Goal: Task Accomplishment & Management: Use online tool/utility

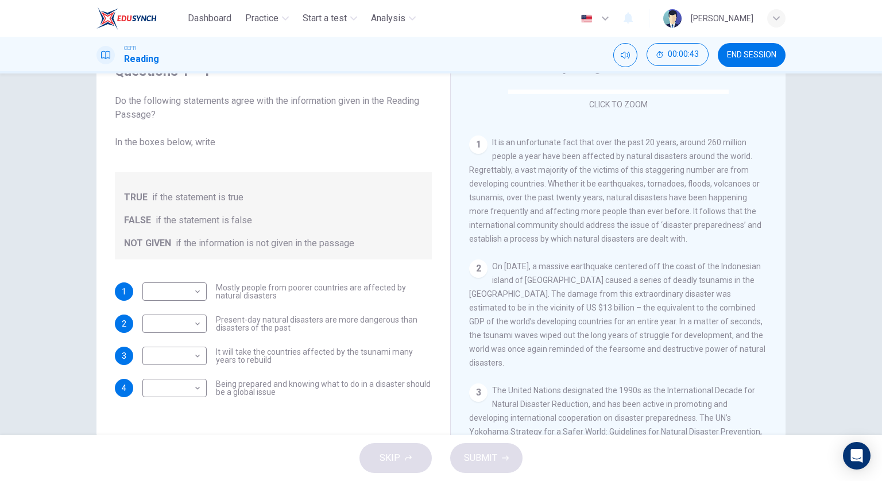
scroll to position [230, 0]
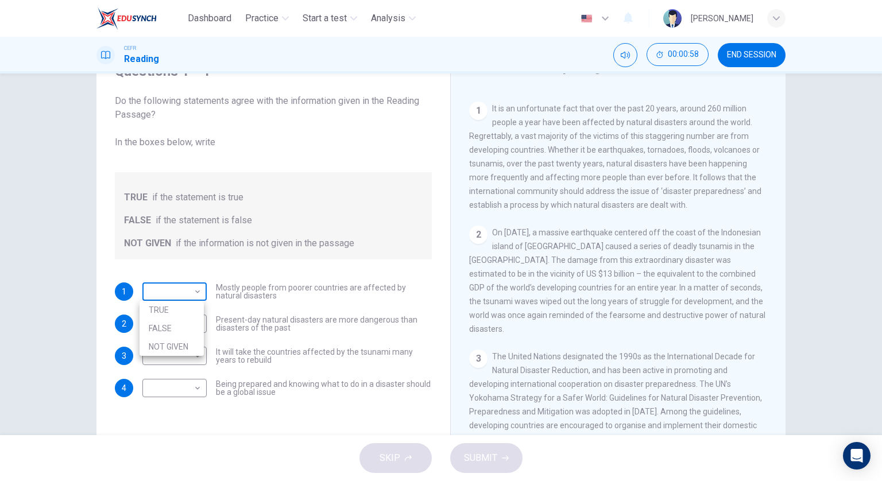
click at [181, 296] on body "Dashboard Practice Start a test Analysis English en ​ [PERSON_NAME] CEFR Readin…" at bounding box center [441, 240] width 882 height 481
click at [184, 311] on li "TRUE" at bounding box center [172, 310] width 64 height 18
type input "TRUE"
click at [184, 321] on body "Dashboard Practice Start a test Analysis English en ​ [PERSON_NAME] CEFR Readin…" at bounding box center [441, 240] width 882 height 481
click at [188, 340] on li "TRUE" at bounding box center [172, 342] width 64 height 18
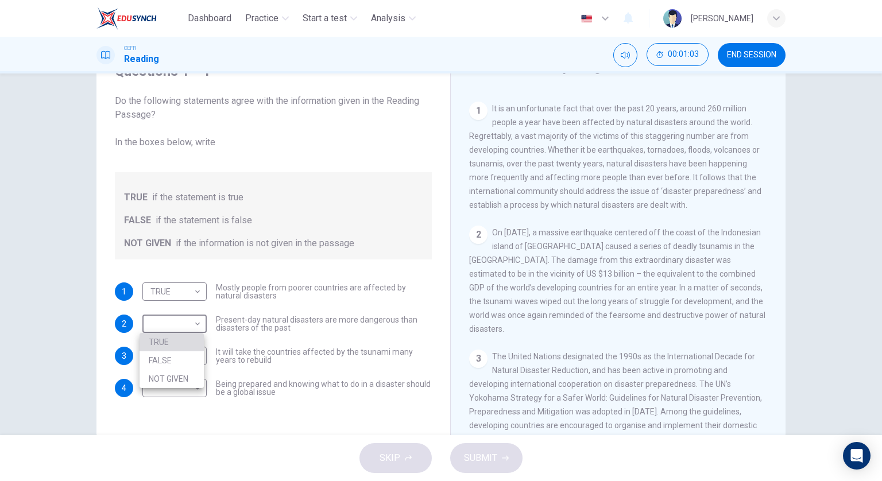
type input "TRUE"
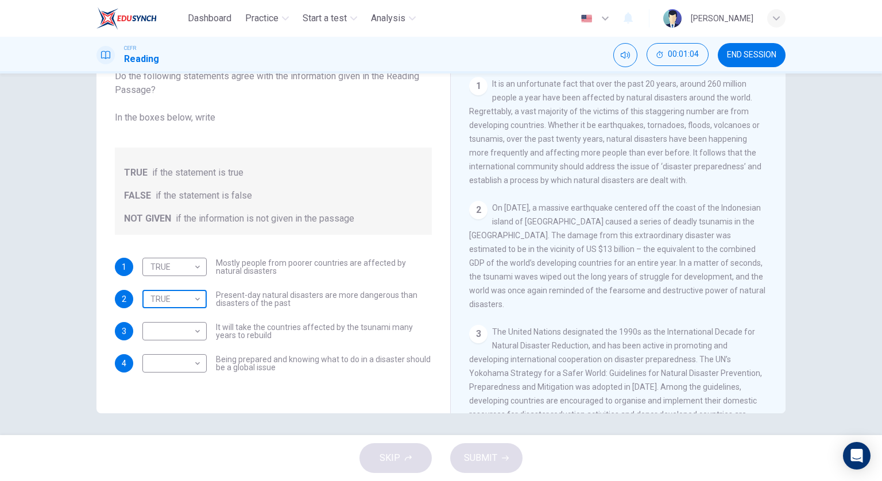
scroll to position [83, 0]
click at [193, 323] on body "Dashboard Practice Start a test Analysis English en ​ [PERSON_NAME] CEFR Readin…" at bounding box center [441, 240] width 882 height 481
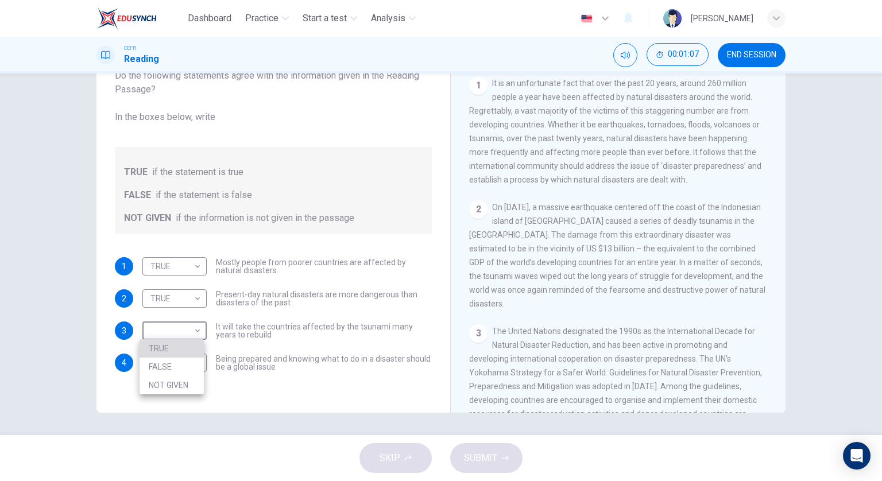
click at [195, 357] on li "TRUE" at bounding box center [172, 348] width 64 height 18
type input "TRUE"
click at [191, 366] on body "Dashboard Practice Start a test Analysis English en ​ [PERSON_NAME] CEFR Readin…" at bounding box center [441, 240] width 882 height 481
click at [191, 381] on li "TRUE" at bounding box center [172, 380] width 64 height 18
type input "TRUE"
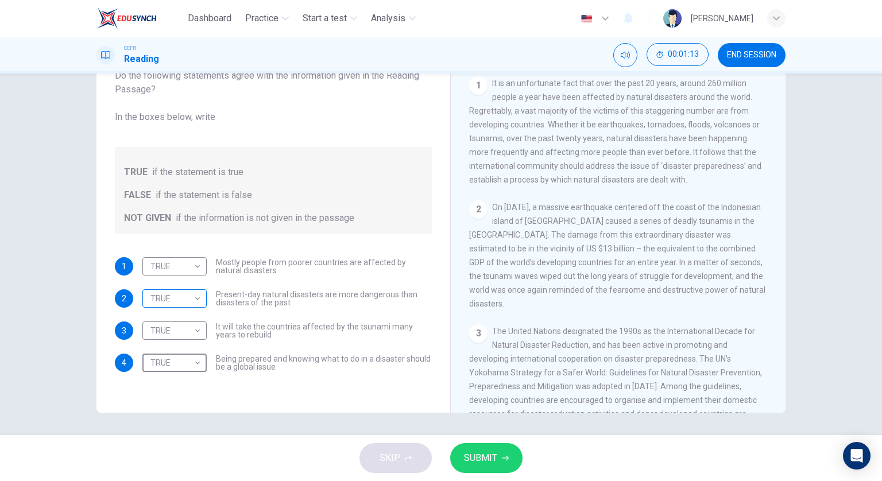
click at [177, 304] on body "Dashboard Practice Start a test Analysis English en ​ [PERSON_NAME] CEFR Readin…" at bounding box center [441, 240] width 882 height 481
click at [173, 265] on div at bounding box center [441, 240] width 882 height 481
click at [187, 301] on body "Dashboard Practice Start a test Analysis English en ​ [PERSON_NAME] CEFR Readin…" at bounding box center [441, 240] width 882 height 481
click at [186, 357] on li "NOT GIVEN" at bounding box center [172, 353] width 64 height 18
type input "NOT GIVEN"
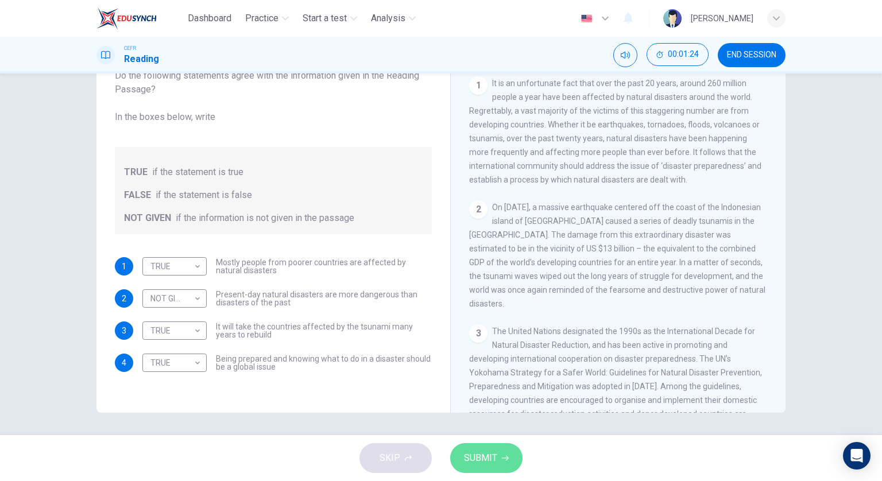
click at [474, 462] on span "SUBMIT" at bounding box center [480, 458] width 33 height 16
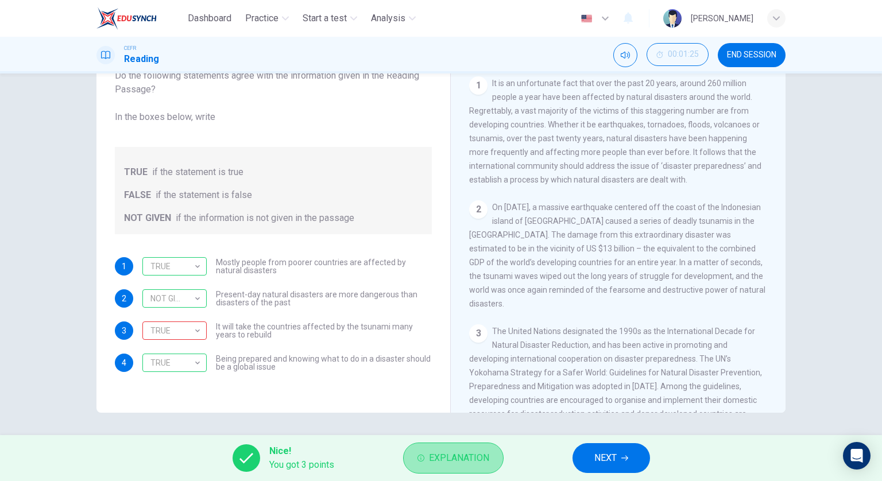
click at [455, 456] on span "Explanation" at bounding box center [459, 458] width 60 height 16
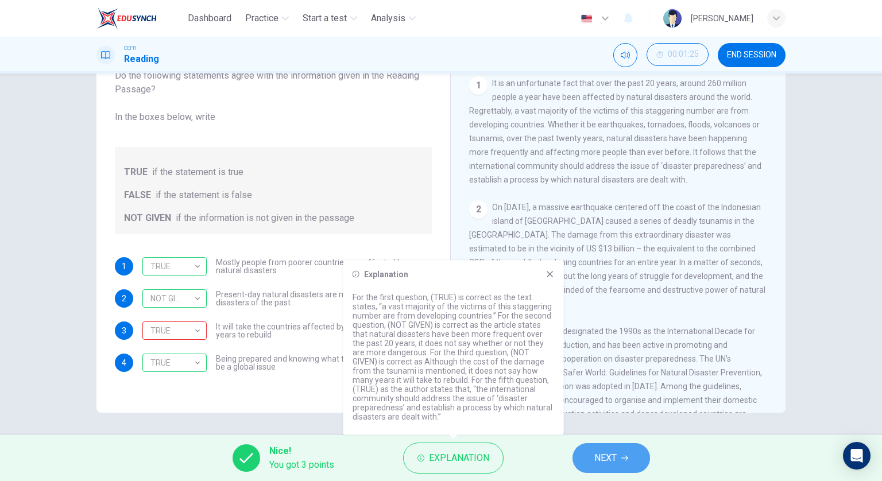
click at [596, 454] on span "NEXT" at bounding box center [605, 458] width 22 height 16
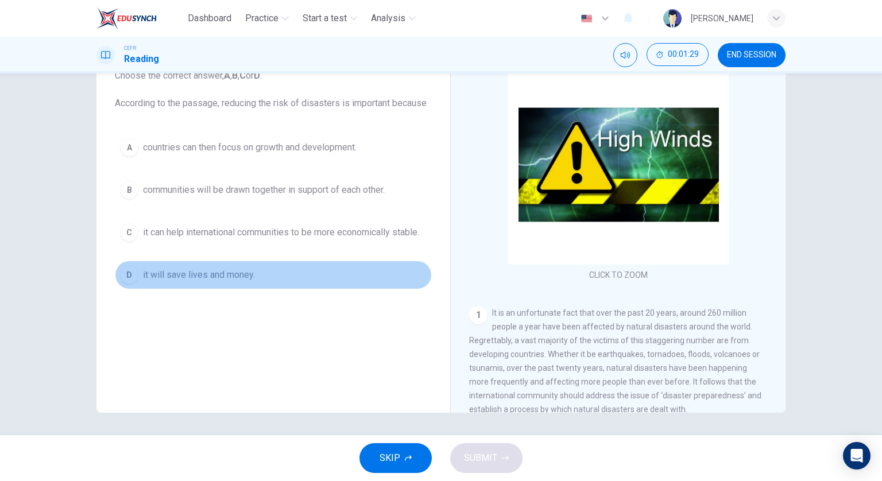
click at [219, 278] on span "it will save lives and money." at bounding box center [199, 275] width 112 height 14
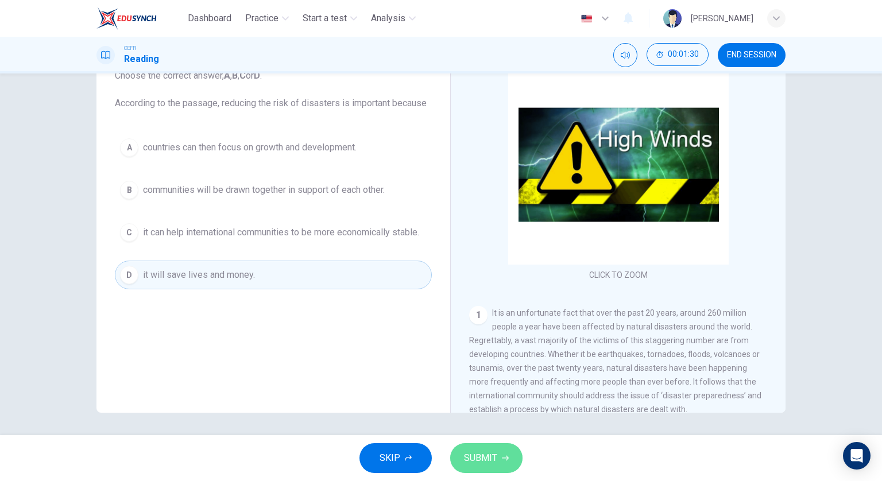
click at [496, 468] on button "SUBMIT" at bounding box center [486, 458] width 72 height 30
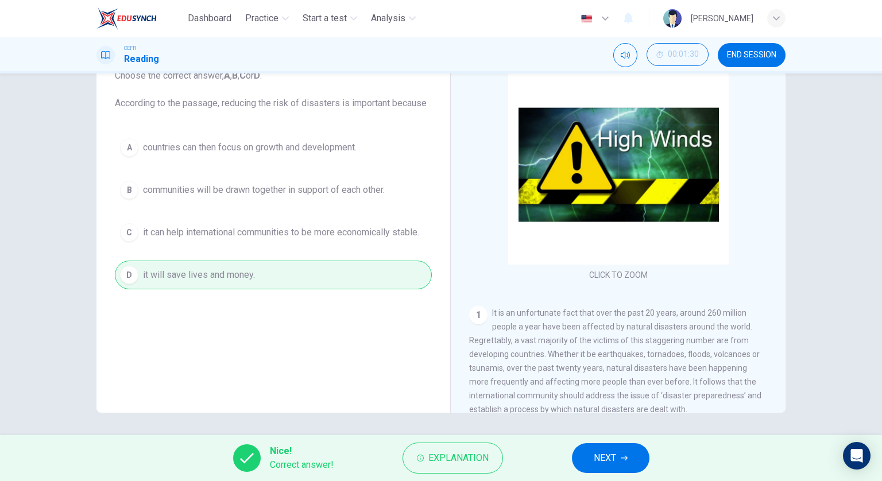
click at [610, 449] on button "NEXT" at bounding box center [611, 458] width 78 height 30
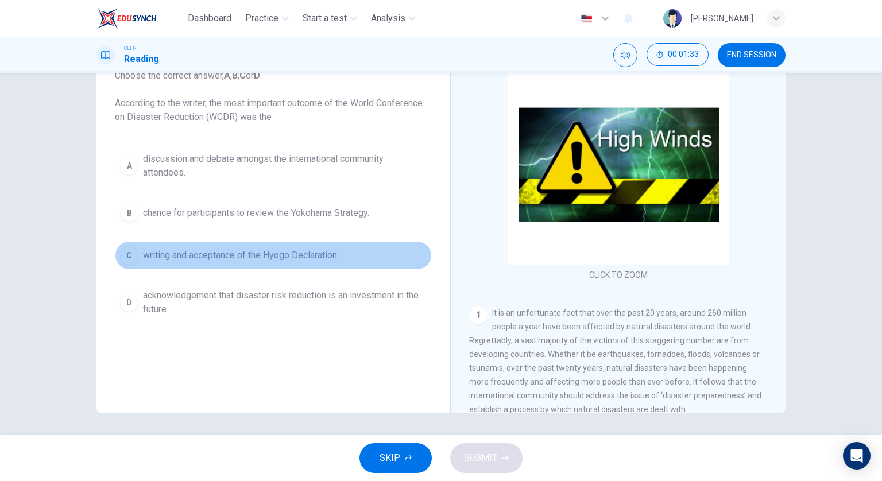
click at [311, 262] on button "C writing and acceptance of the Hyogo Declaration." at bounding box center [273, 255] width 317 height 29
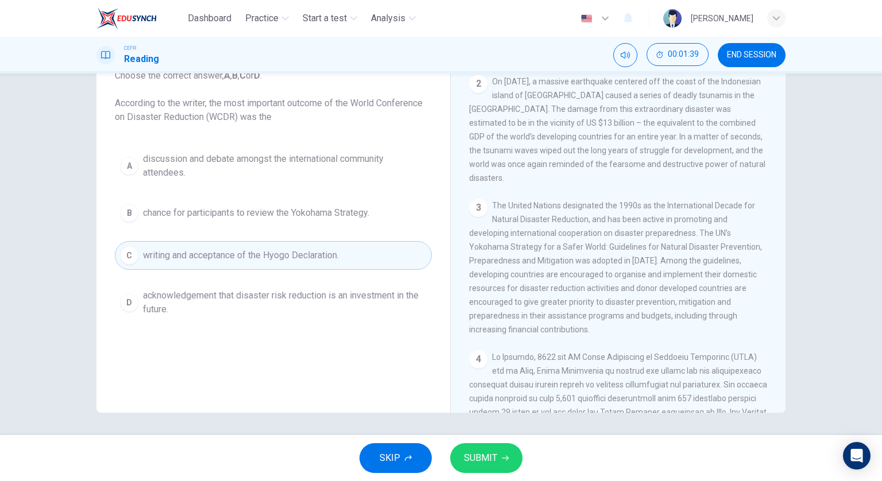
scroll to position [402, 0]
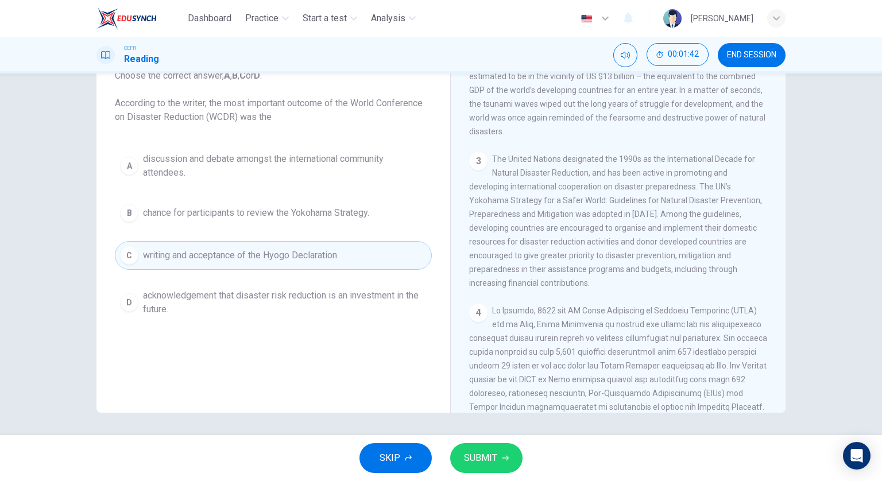
click at [466, 457] on span "SUBMIT" at bounding box center [480, 458] width 33 height 16
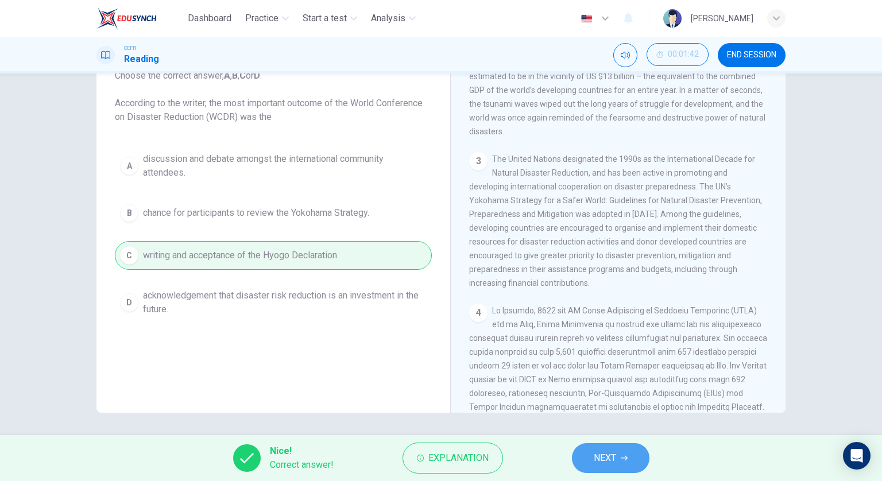
click at [588, 454] on button "NEXT" at bounding box center [611, 458] width 78 height 30
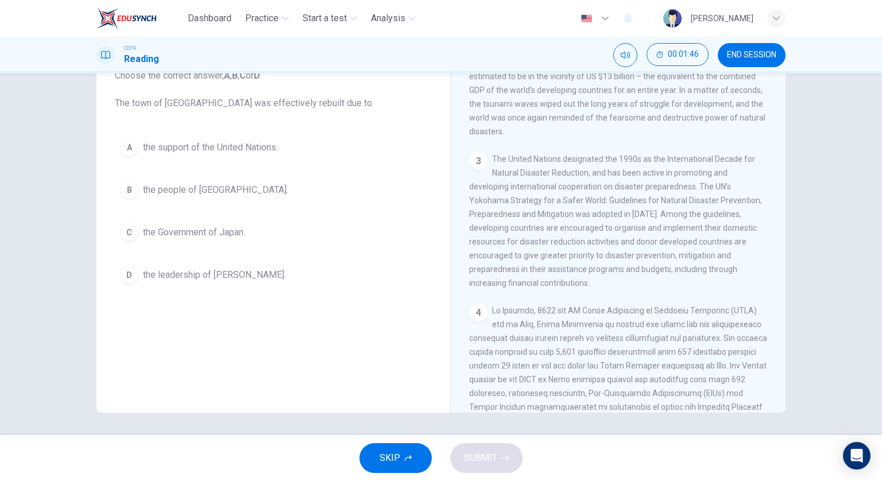
click at [239, 182] on button "B the people of [GEOGRAPHIC_DATA]." at bounding box center [273, 190] width 317 height 29
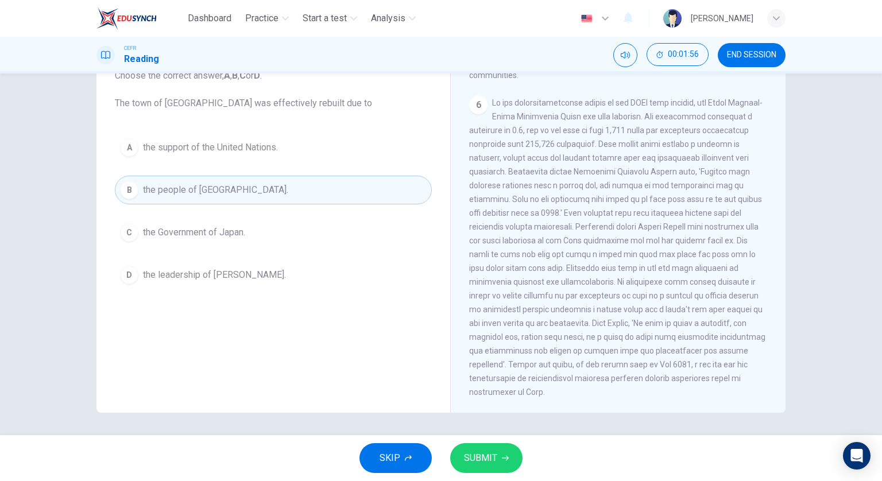
scroll to position [986, 0]
click at [497, 451] on button "SUBMIT" at bounding box center [486, 458] width 72 height 30
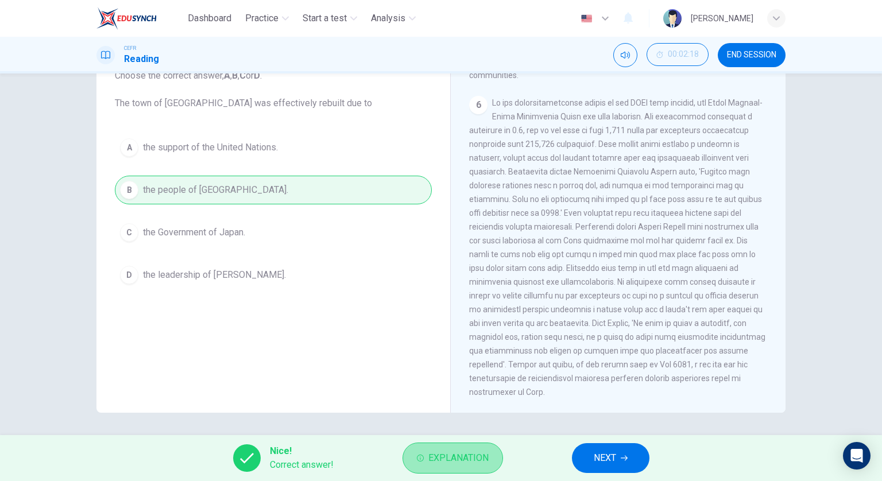
click at [452, 465] on span "Explanation" at bounding box center [458, 458] width 60 height 16
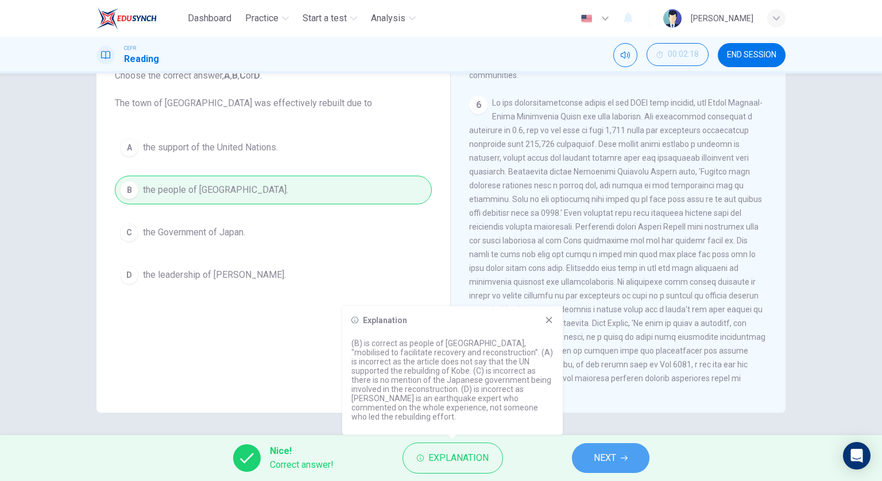
click at [597, 454] on span "NEXT" at bounding box center [605, 458] width 22 height 16
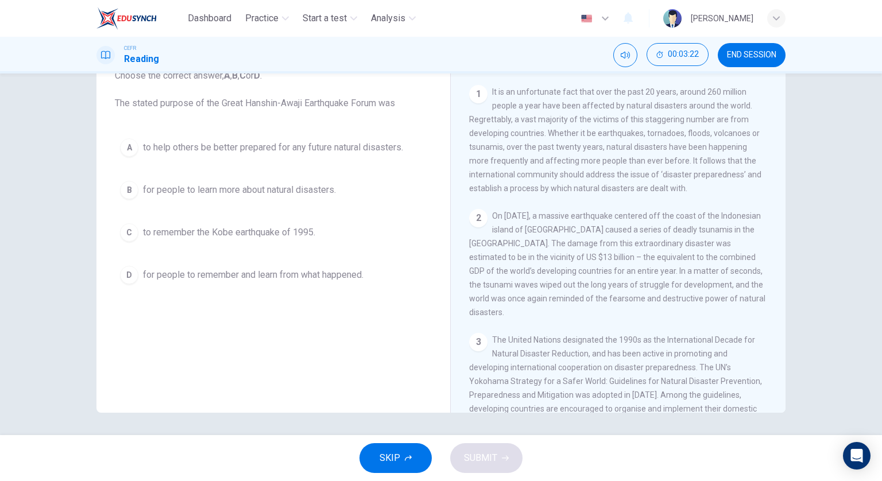
scroll to position [183, 0]
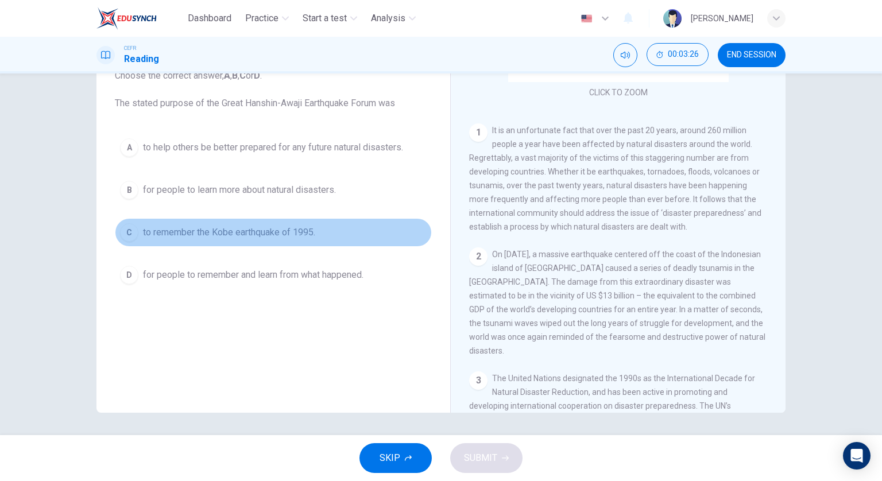
click at [295, 243] on button "C to remember the Kobe earthquake of 1995." at bounding box center [273, 232] width 317 height 29
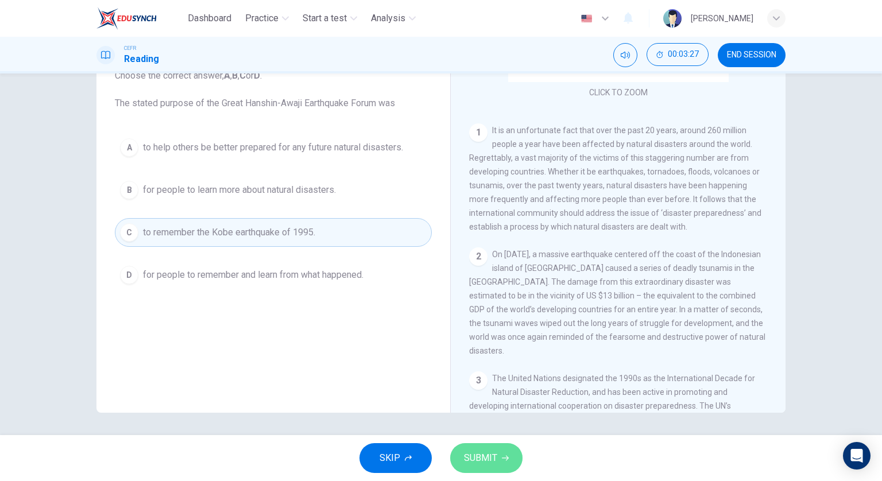
click at [480, 459] on span "SUBMIT" at bounding box center [480, 458] width 33 height 16
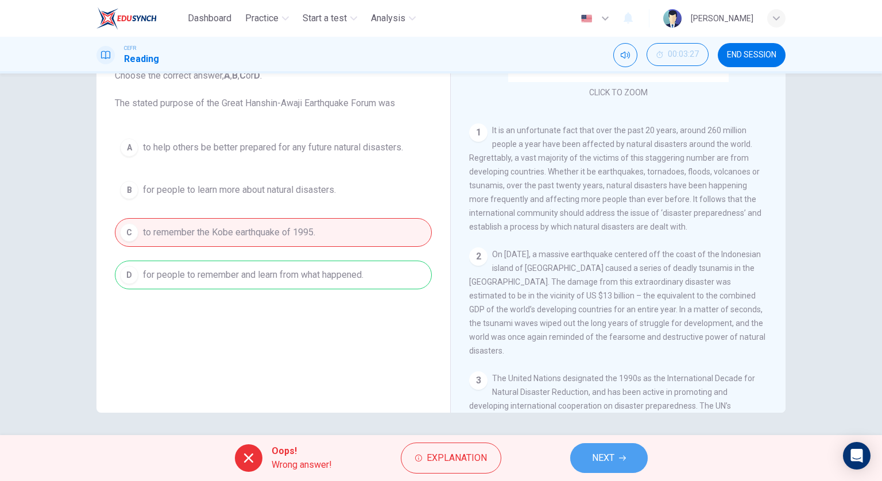
click at [607, 452] on span "NEXT" at bounding box center [603, 458] width 22 height 16
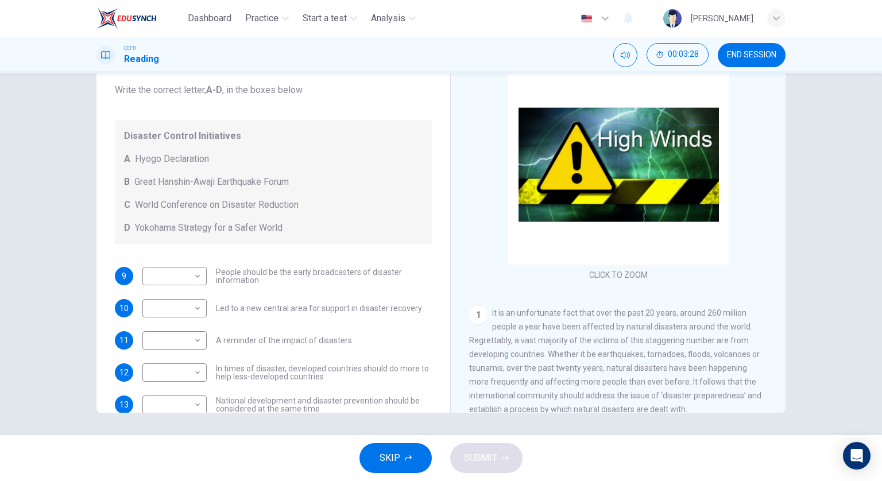
scroll to position [57, 0]
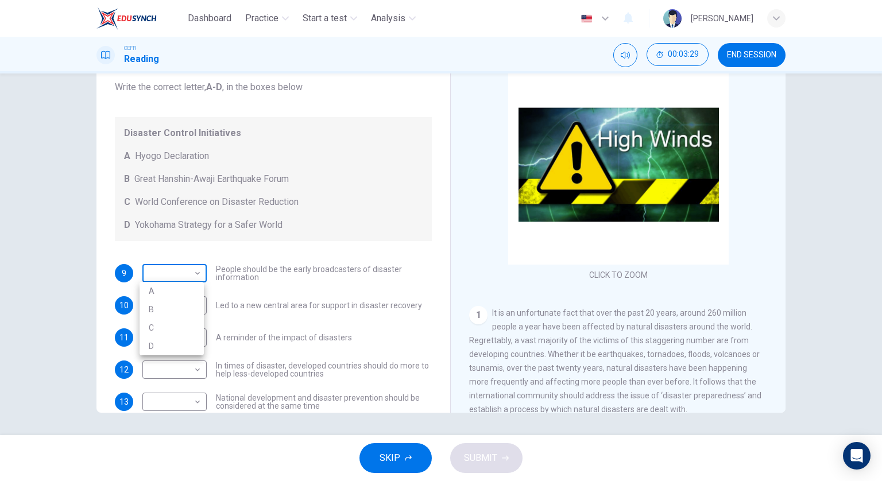
click at [163, 269] on body "Dashboard Practice Start a test Analysis English en ​ [PERSON_NAME] CEFR Readin…" at bounding box center [441, 240] width 882 height 481
click at [524, 319] on div at bounding box center [441, 240] width 882 height 481
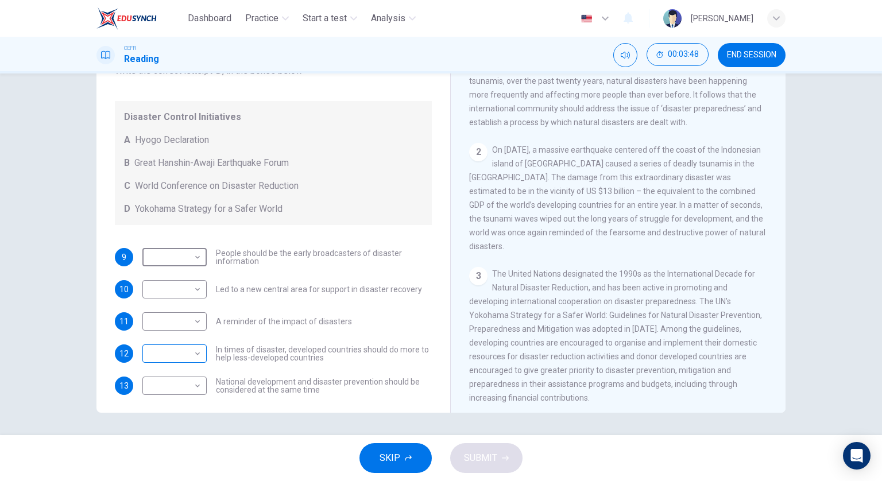
scroll to position [78, 0]
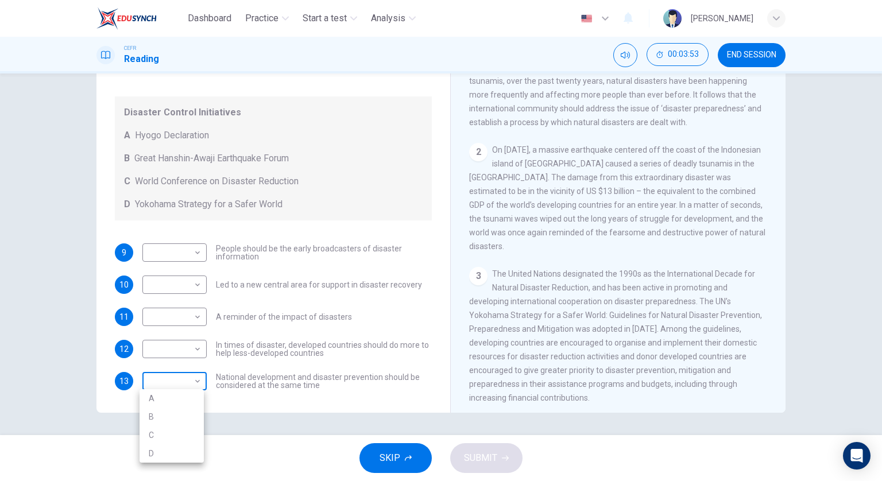
click at [189, 376] on body "Dashboard Practice Start a test Analysis English en ​ [PERSON_NAME] CEFR Readin…" at bounding box center [441, 240] width 882 height 481
click at [184, 451] on li "D" at bounding box center [172, 453] width 64 height 18
type input "D"
click at [188, 357] on body "Dashboard Practice Start a test Analysis English en ​ [PERSON_NAME] CEFR Readin…" at bounding box center [441, 240] width 882 height 481
click at [167, 425] on li "D" at bounding box center [172, 421] width 64 height 18
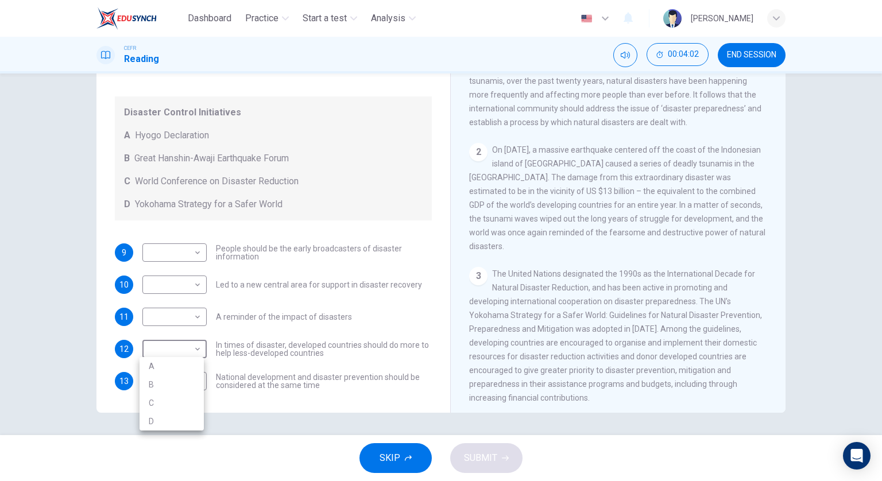
type input "D"
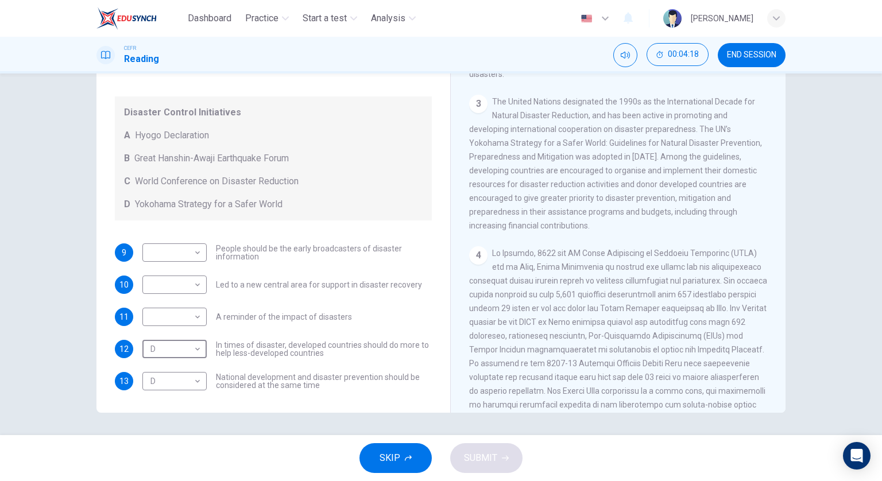
scroll to position [517, 0]
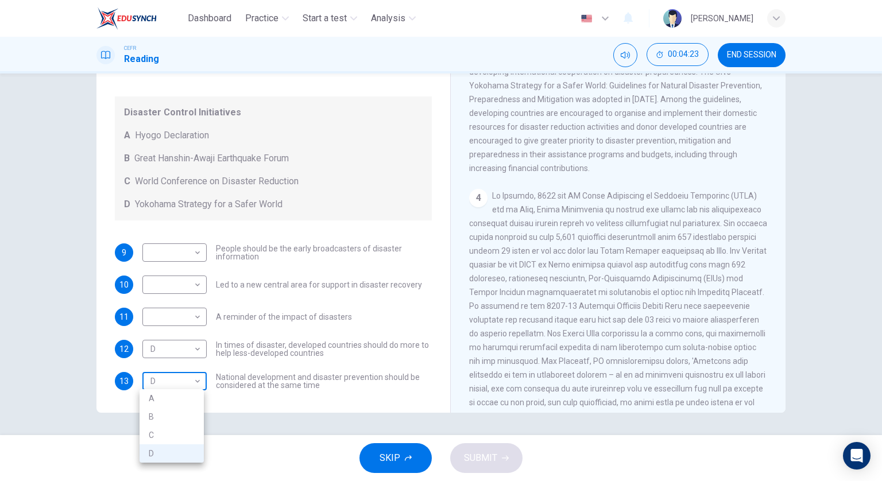
click at [171, 382] on body "Dashboard Practice Start a test Analysis English en ​ [PERSON_NAME] CEFR Readin…" at bounding box center [441, 240] width 882 height 481
click at [160, 401] on li "A" at bounding box center [172, 398] width 64 height 18
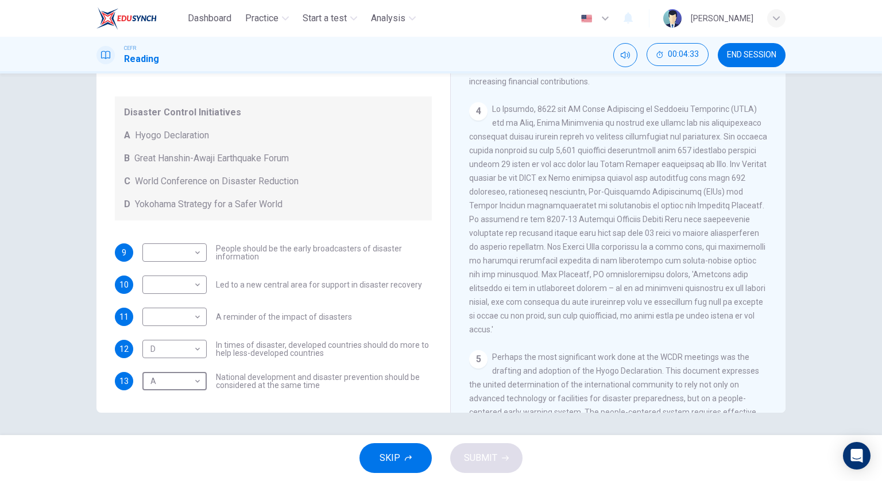
scroll to position [632, 0]
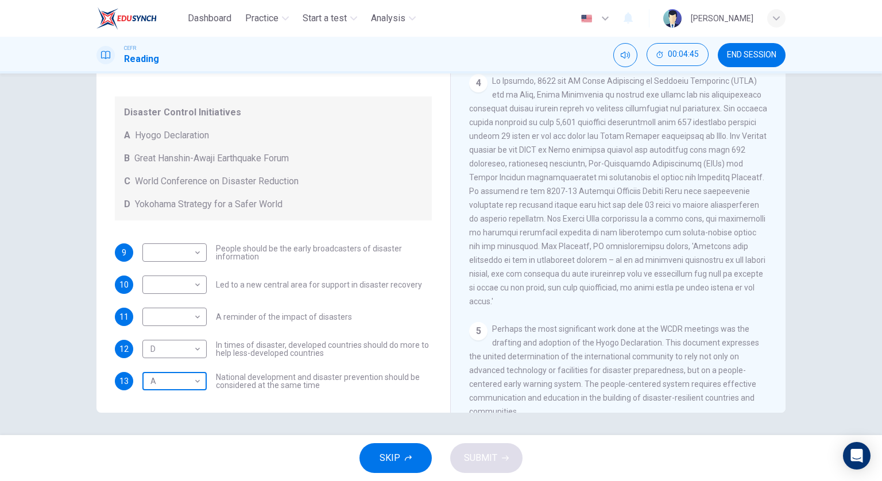
click at [198, 379] on body "Dashboard Practice Start a test Analysis English en ​ [PERSON_NAME] CEFR Readin…" at bounding box center [441, 240] width 882 height 481
click at [183, 452] on li "D" at bounding box center [172, 453] width 64 height 18
type input "D"
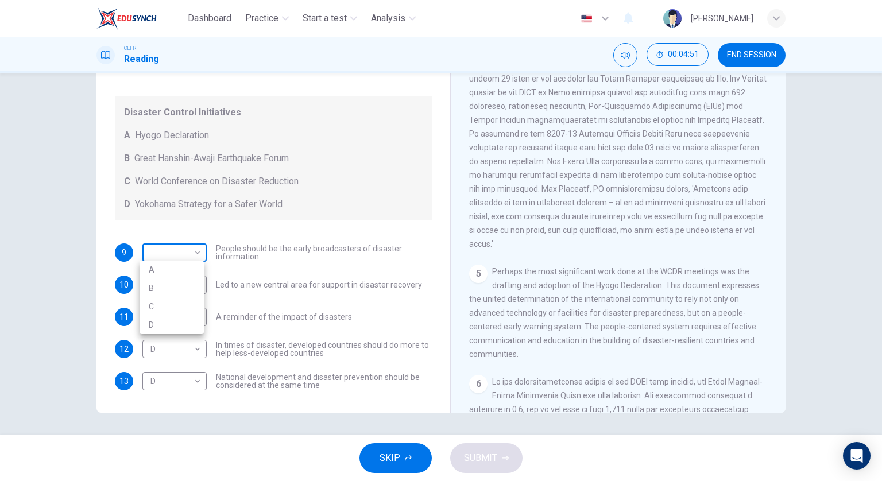
click at [157, 254] on body "Dashboard Practice Start a test Analysis English en ​ [PERSON_NAME] CEFR Readin…" at bounding box center [441, 240] width 882 height 481
click at [177, 277] on li "A" at bounding box center [172, 270] width 64 height 18
type input "A"
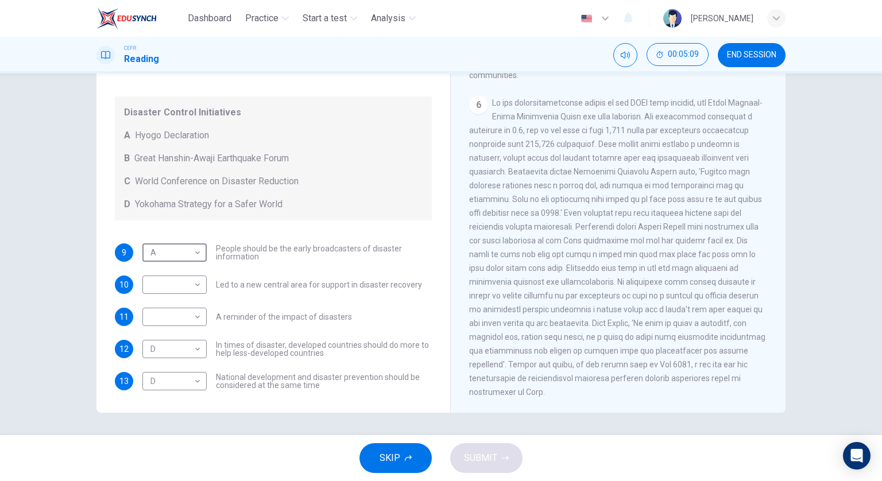
scroll to position [976, 0]
click at [170, 279] on body "Dashboard Practice Start a test Analysis English en ​ [PERSON_NAME] CEFR Readin…" at bounding box center [441, 240] width 882 height 481
click at [179, 313] on li "B" at bounding box center [172, 320] width 64 height 18
type input "B"
click at [181, 305] on body "Dashboard Practice Start a test Analysis English en ​ [PERSON_NAME] CEFR Readin…" at bounding box center [441, 240] width 882 height 481
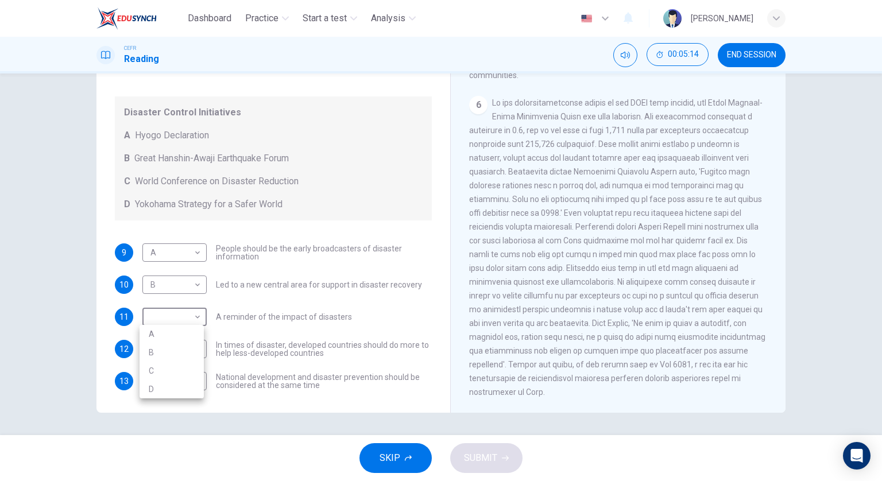
click at [181, 353] on li "B" at bounding box center [172, 352] width 64 height 18
type input "B"
click at [495, 459] on span "SUBMIT" at bounding box center [480, 458] width 33 height 16
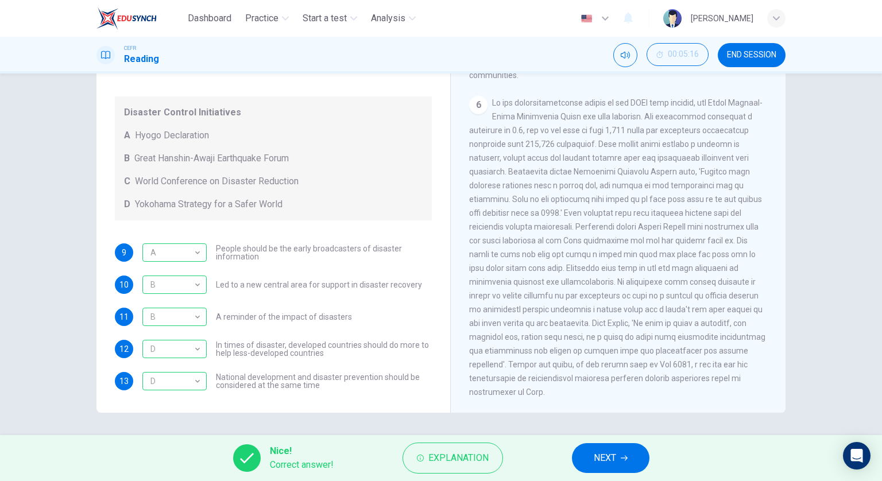
click at [597, 452] on span "NEXT" at bounding box center [605, 458] width 22 height 16
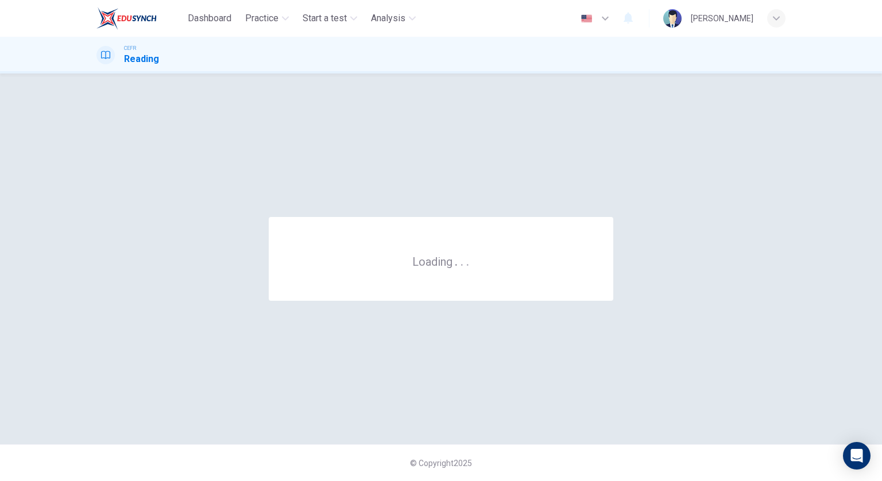
scroll to position [0, 0]
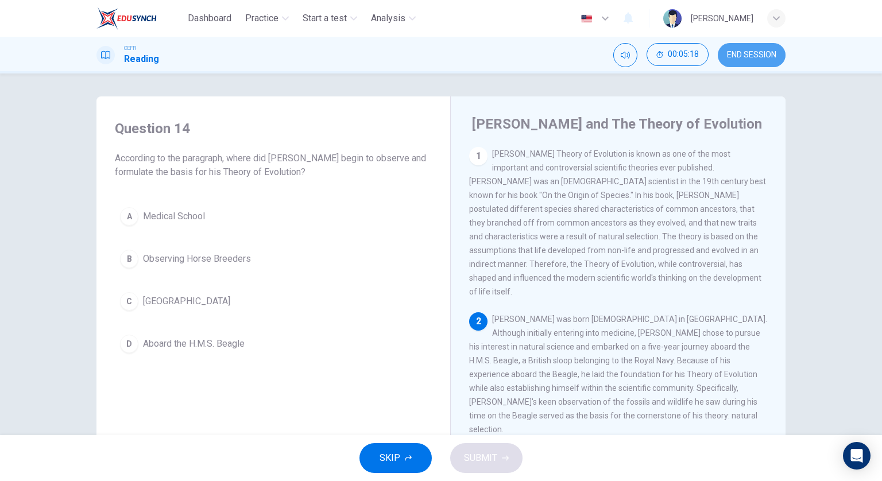
click at [733, 54] on span "END SESSION" at bounding box center [751, 55] width 49 height 9
